Goal: Transaction & Acquisition: Obtain resource

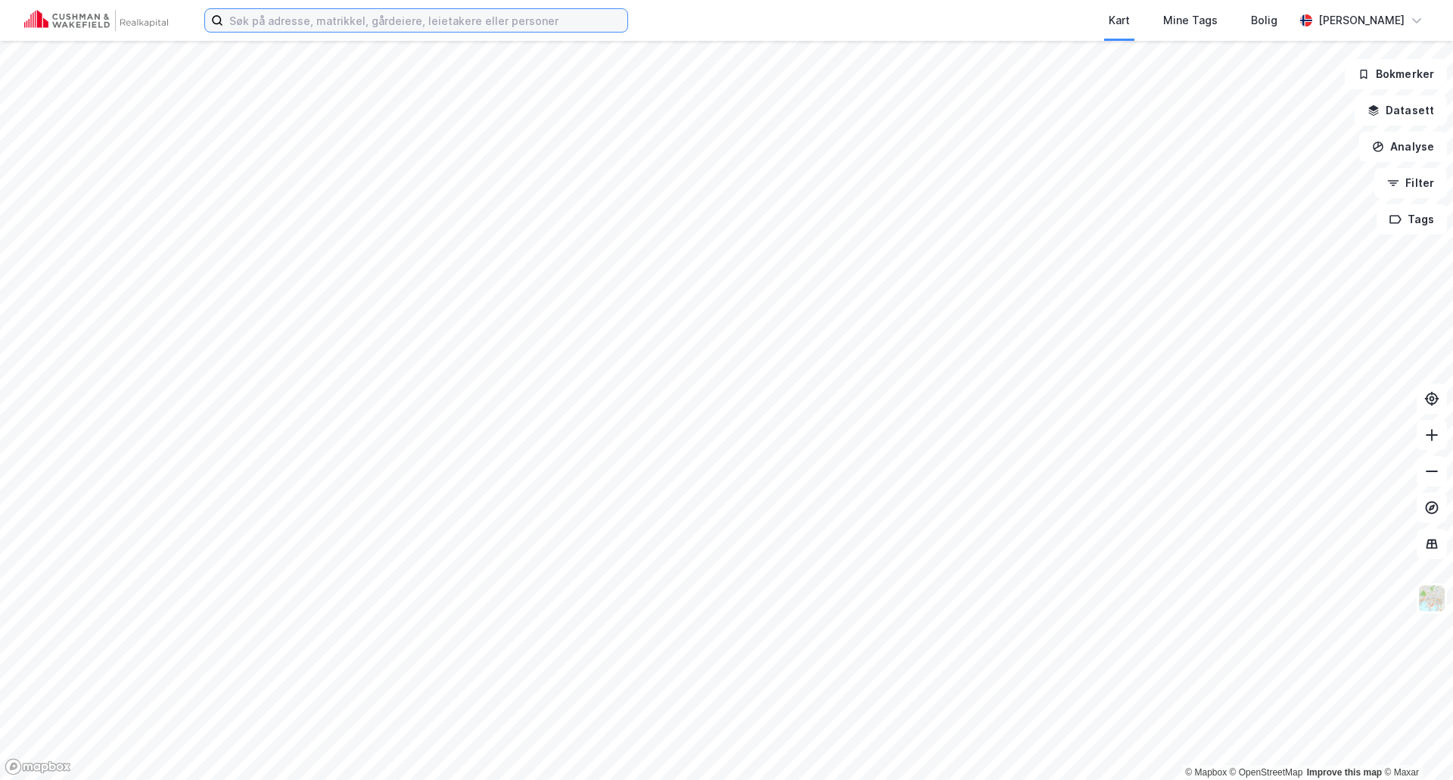
click at [346, 20] on input at bounding box center [425, 20] width 404 height 23
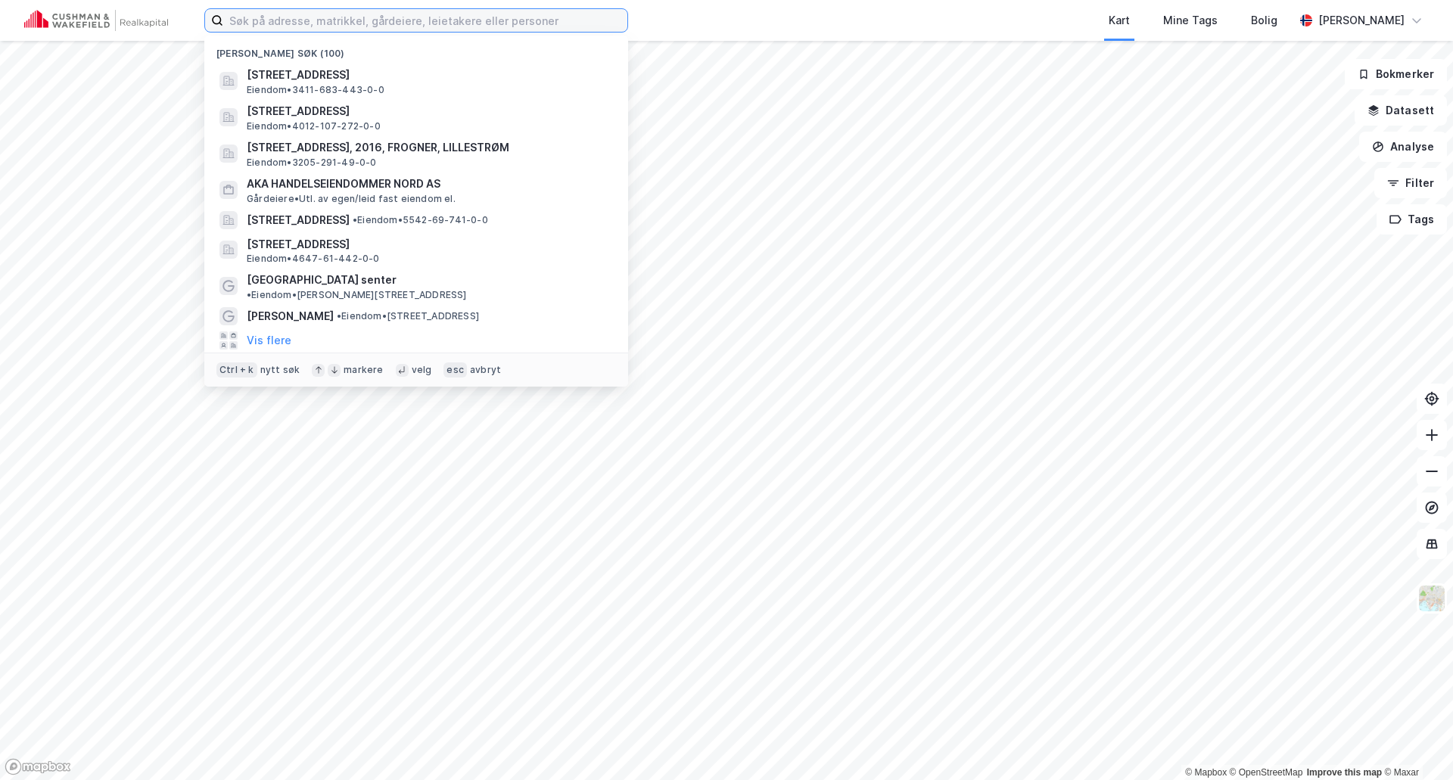
click at [406, 21] on input at bounding box center [425, 20] width 404 height 23
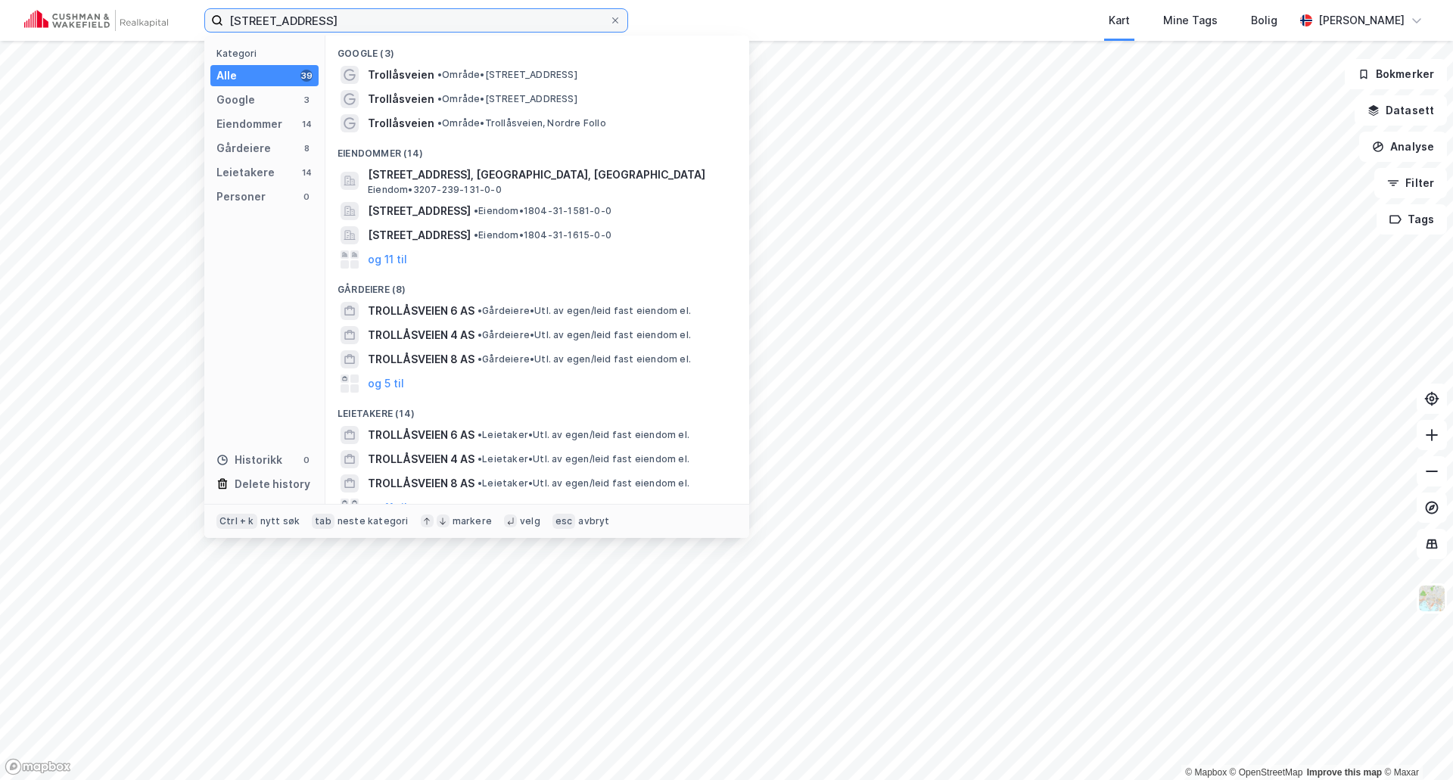
type input "[STREET_ADDRESS]"
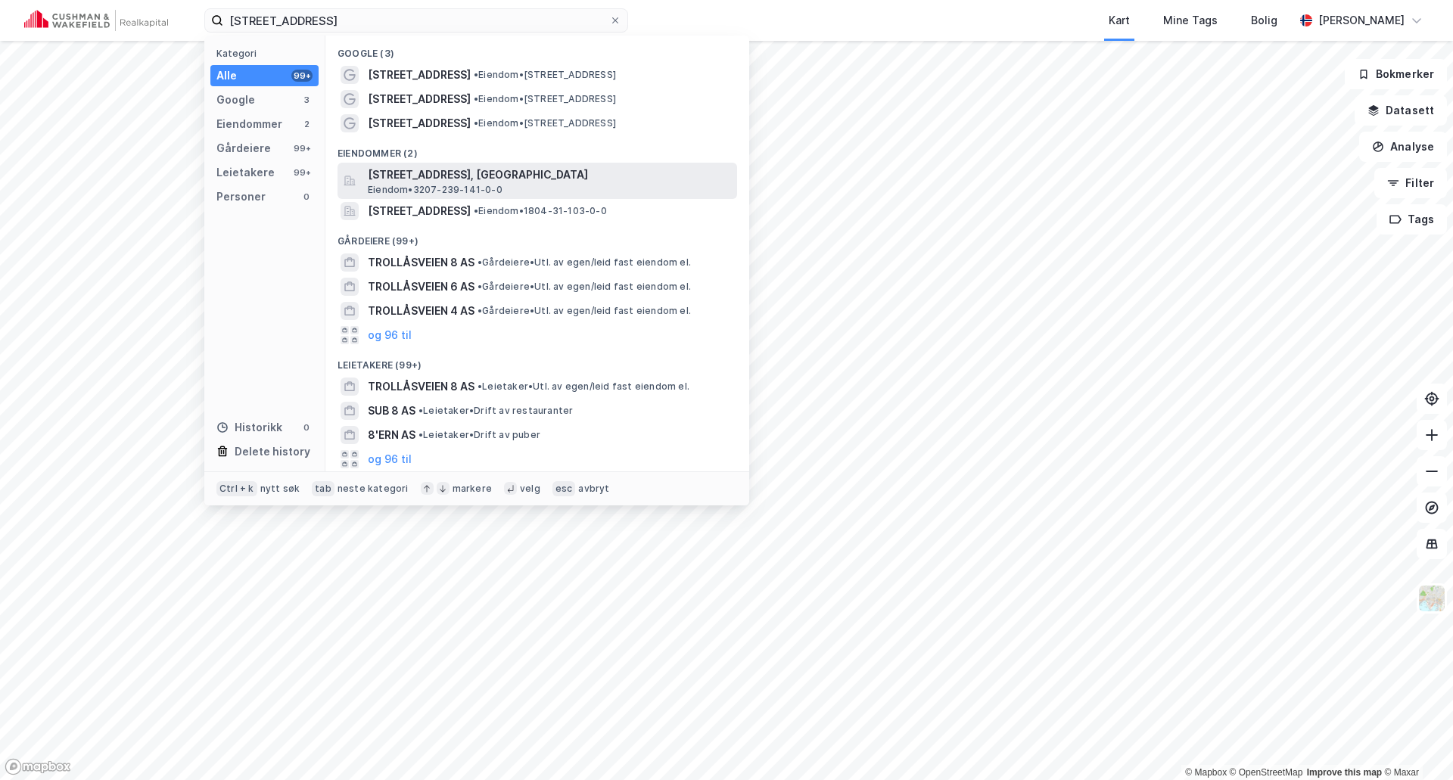
click at [494, 179] on span "[STREET_ADDRESS], [GEOGRAPHIC_DATA]" at bounding box center [549, 175] width 363 height 18
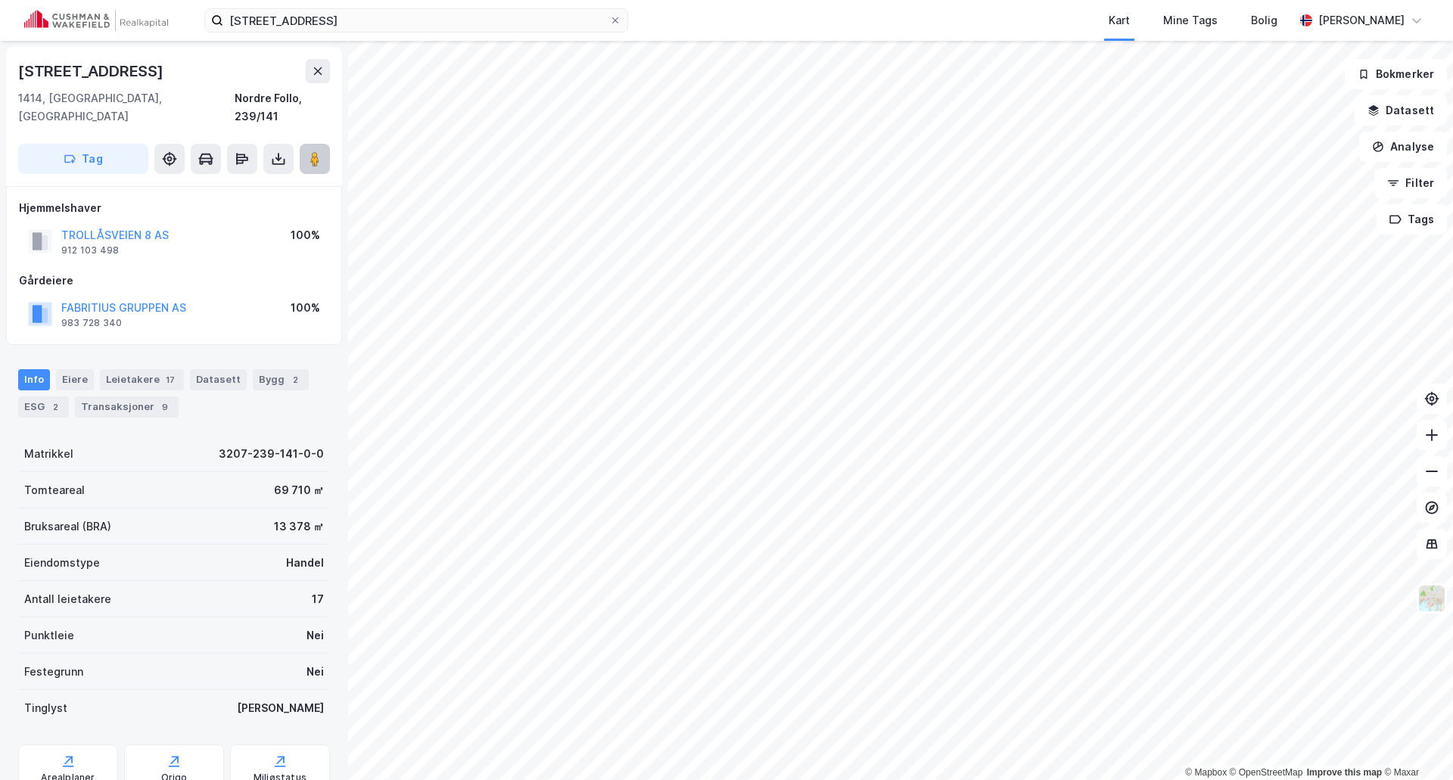
click at [318, 151] on image at bounding box center [314, 158] width 9 height 15
click at [0, 0] on button "TROLLÅSVEIEN 8 AS" at bounding box center [0, 0] width 0 height 0
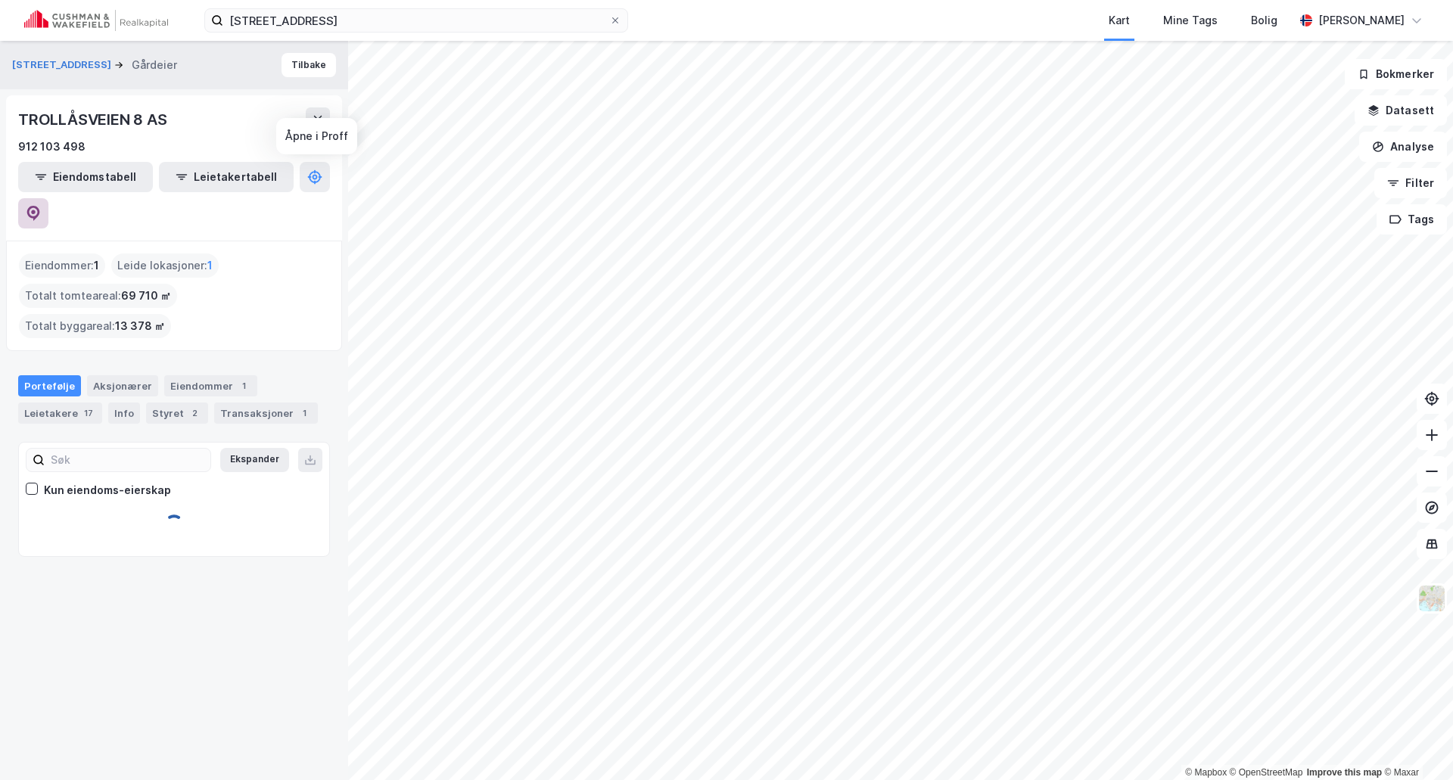
click at [41, 206] on icon at bounding box center [33, 213] width 15 height 15
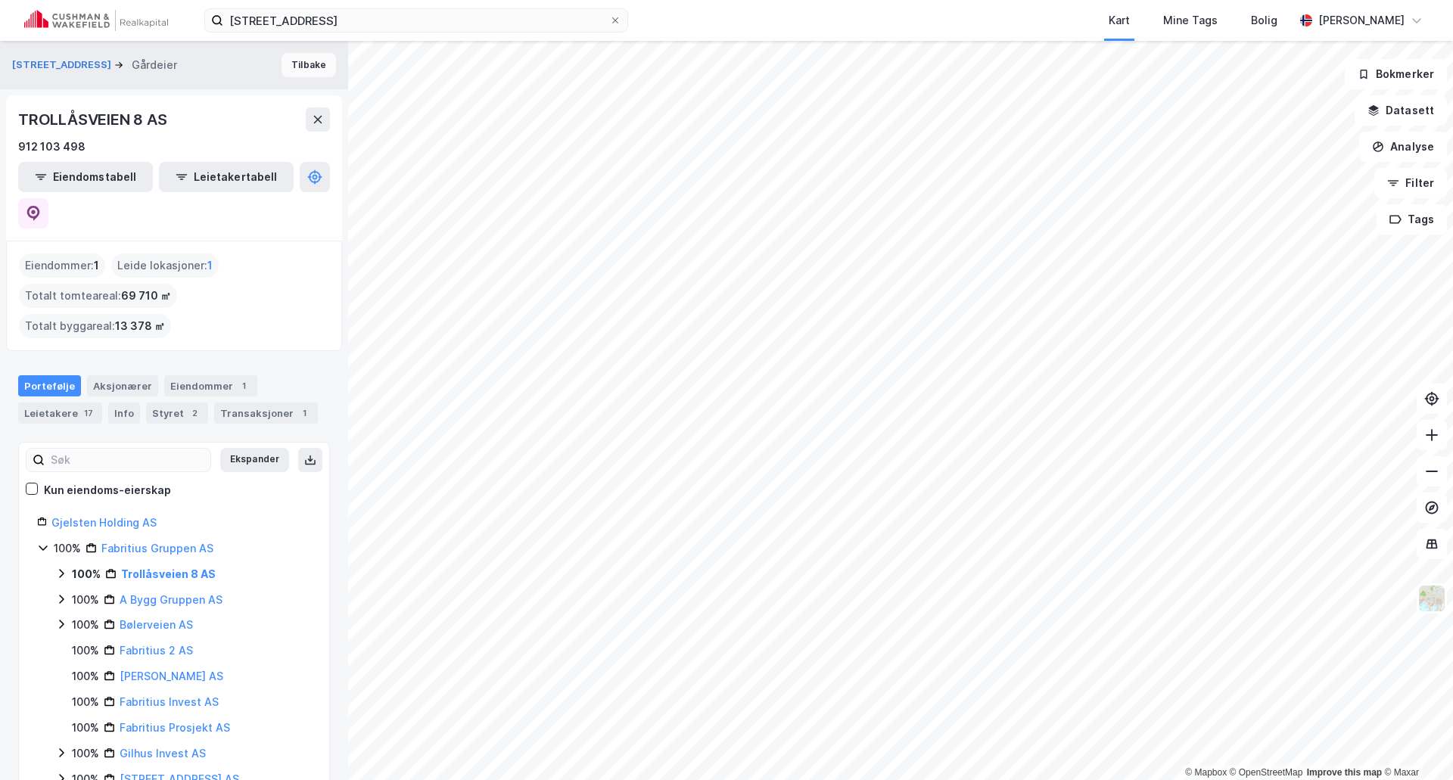
click at [306, 64] on button "Tilbake" at bounding box center [309, 65] width 54 height 24
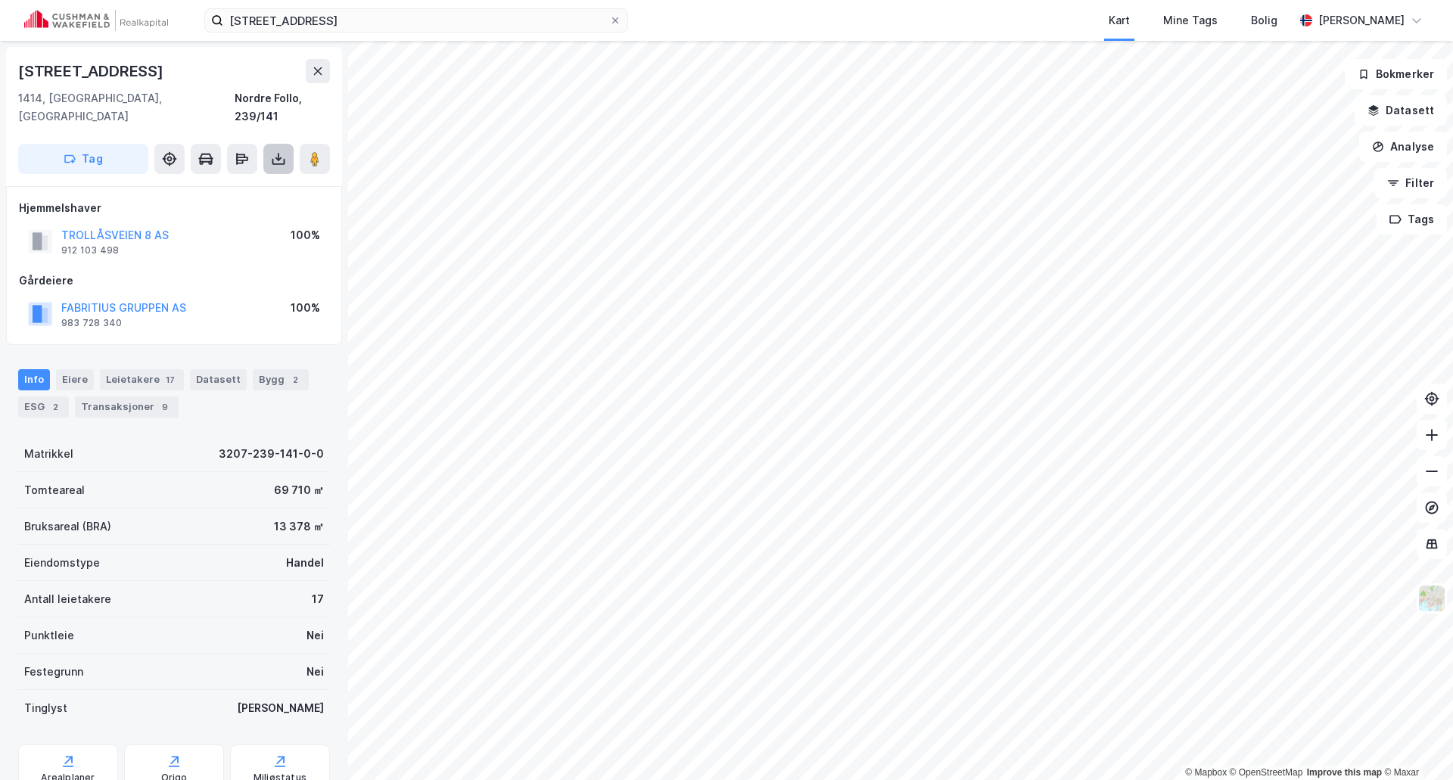
click at [274, 151] on icon at bounding box center [278, 158] width 15 height 15
click at [254, 177] on div "Last ned grunnbok" at bounding box center [212, 189] width 161 height 24
